Goal: Task Accomplishment & Management: Complete application form

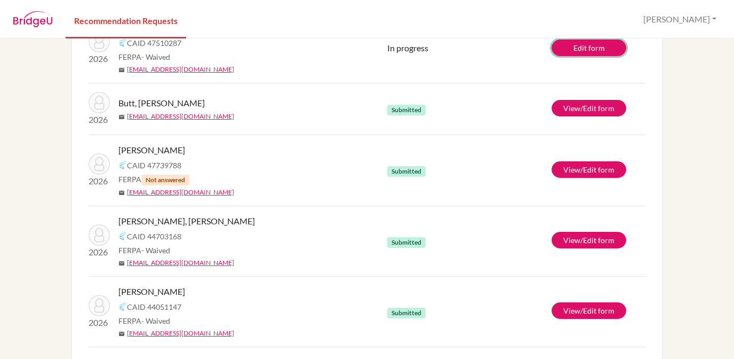
scroll to position [1197, 0]
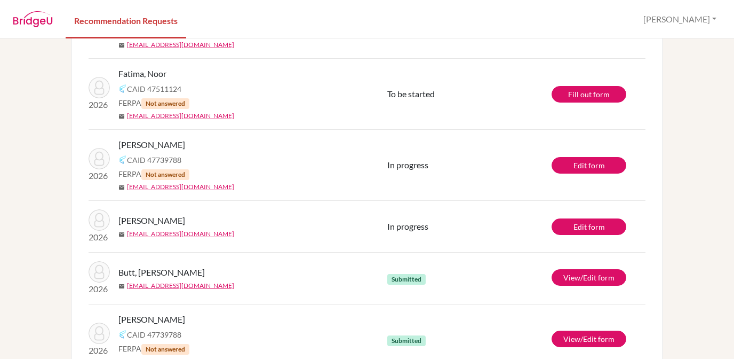
scroll to position [898, 0]
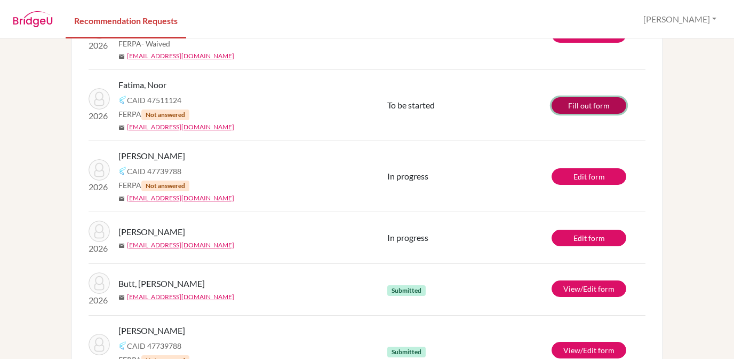
click at [592, 104] on link "Fill out form" at bounding box center [589, 105] width 75 height 17
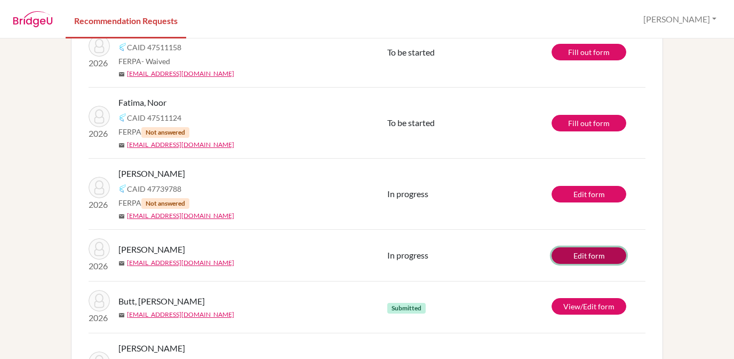
click at [590, 260] on link "Edit form" at bounding box center [589, 255] width 75 height 17
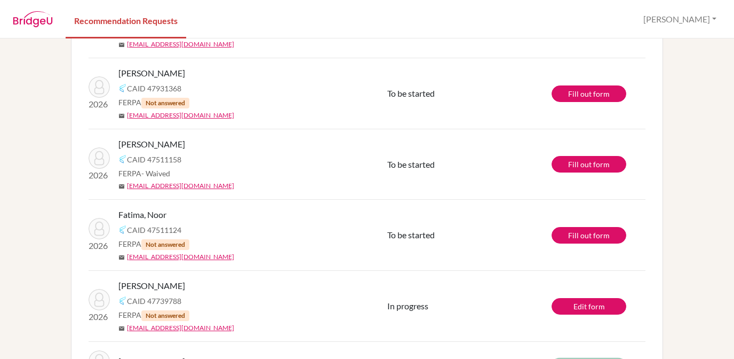
scroll to position [770, 0]
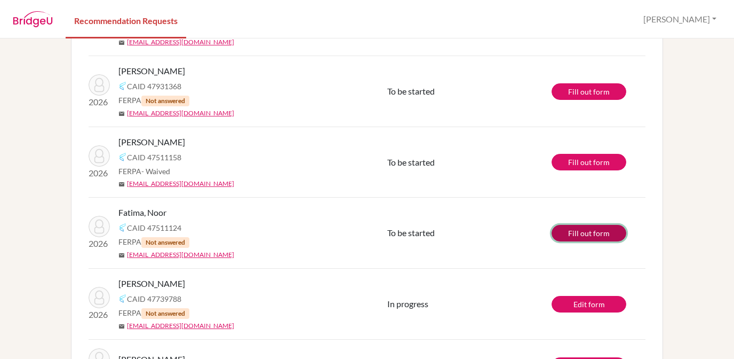
click at [610, 229] on link "Fill out form" at bounding box center [589, 233] width 75 height 17
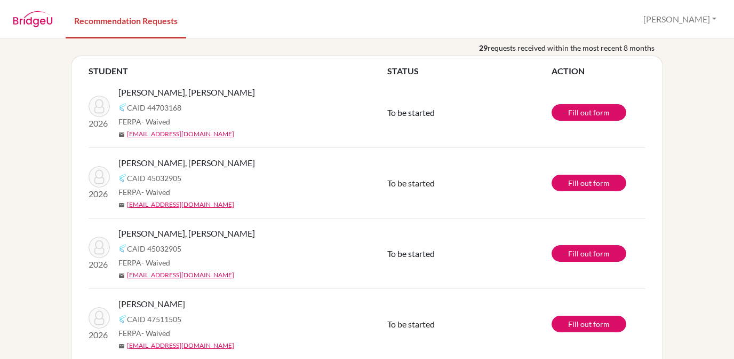
scroll to position [0, 0]
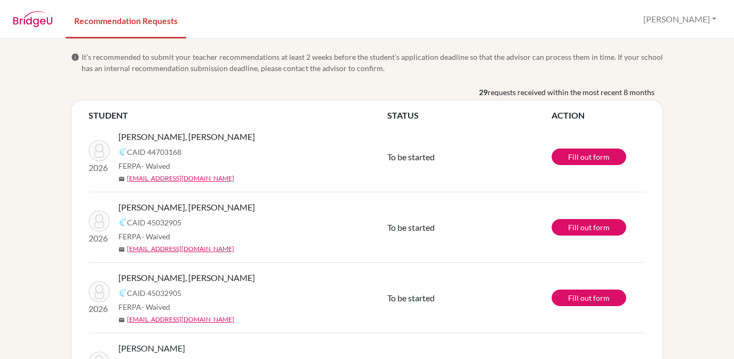
click at [529, 96] on span "requests received within the most recent 8 months" at bounding box center [571, 91] width 167 height 11
click at [708, 23] on button "[PERSON_NAME]" at bounding box center [680, 19] width 83 height 20
click at [448, 70] on span "It’s recommended to submit your teacher recommendations at least 2 weeks before…" at bounding box center [373, 62] width 582 height 22
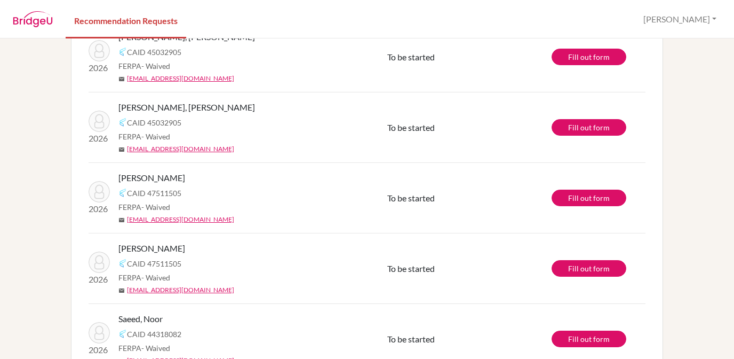
scroll to position [283, 0]
